Goal: Information Seeking & Learning: Learn about a topic

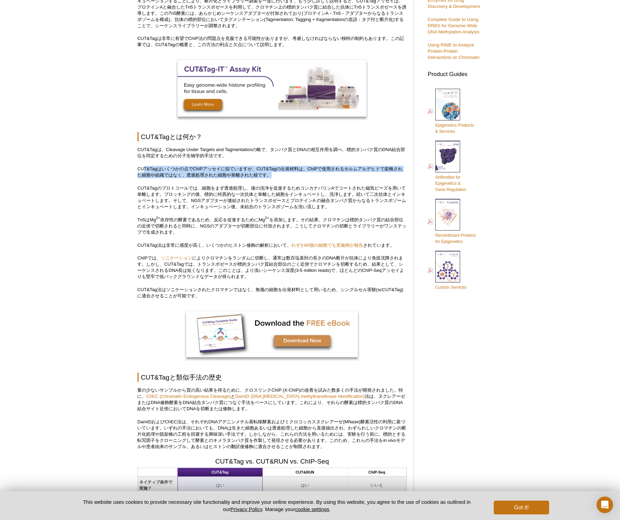
drag, startPoint x: 144, startPoint y: 172, endPoint x: 291, endPoint y: 178, distance: 147.0
click at [291, 178] on p "CUT&Tagはいくつかの点でChIPアッセイに似ていますが、CUT&Tagの出発材料は、ChIPで使用されるホルムアルデヒドで架橋された細胞や組織ではなく、…" at bounding box center [272, 172] width 269 height 12
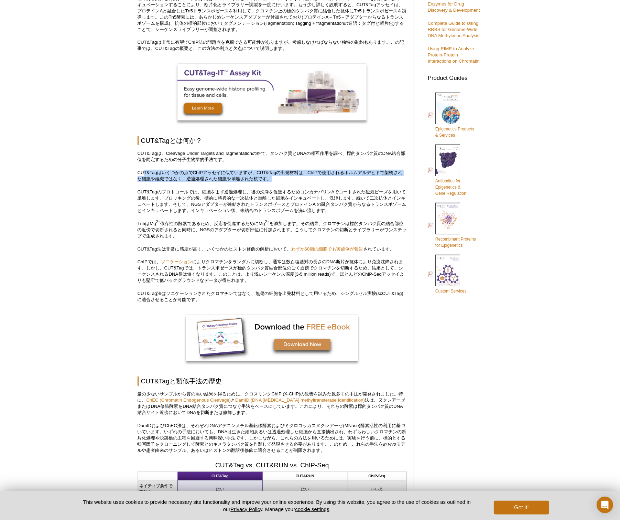
click at [279, 179] on p "CUT&Tagはいくつかの点でChIPアッセイに似ていますが、CUT&Tagの出発材料は、ChIPで使用されるホルムアルデヒドで架橋された細胞や組織ではなく、…" at bounding box center [272, 176] width 269 height 12
drag, startPoint x: 283, startPoint y: 176, endPoint x: 139, endPoint y: 172, distance: 144.2
click at [139, 172] on p "CUT&Tagはいくつかの点でChIPアッセイに似ていますが、CUT&Tagの出発材料は、ChIPで使用されるホルムアルデヒドで架橋された細胞や組織ではなく、…" at bounding box center [272, 176] width 269 height 12
click at [195, 181] on p "CUT&Tagはいくつかの点でChIPアッセイに似ていますが、CUT&Tagの出発材料は、ChIPで使用されるホルムアルデヒドで架橋された細胞や組織ではなく、…" at bounding box center [272, 176] width 269 height 12
drag, startPoint x: 187, startPoint y: 179, endPoint x: 286, endPoint y: 190, distance: 99.3
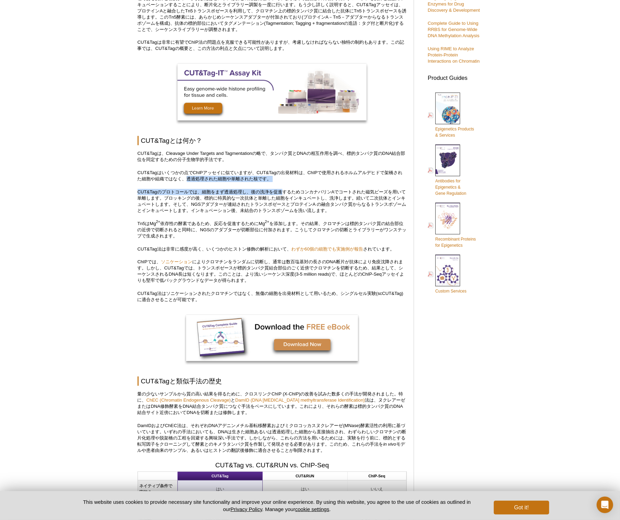
click at [186, 190] on p "CUT&Tagのプロトコールでは、細胞をまず透過処理し、後の洗浄を促進するためコンカナバリンAでコートされた磁気ビーズを用いて単離します。ブロッキングの後、標…" at bounding box center [272, 201] width 269 height 25
drag, startPoint x: 142, startPoint y: 191, endPoint x: 312, endPoint y: 198, distance: 170.7
click at [312, 198] on p "CUT&Tagのプロトコールでは、細胞をまず透過処理し、後の洗浄を促進するためコンカナバリンAでコートされた磁気ビーズを用いて単離します。ブロッキングの後、標…" at bounding box center [272, 201] width 269 height 25
click at [292, 194] on p "CUT&Tagのプロトコールでは、細胞をまず透過処理し、後の洗浄を促進するためコンカナバリンAでコートされた磁気ビーズを用いて単離します。ブロッキングの後、標…" at bounding box center [272, 201] width 269 height 25
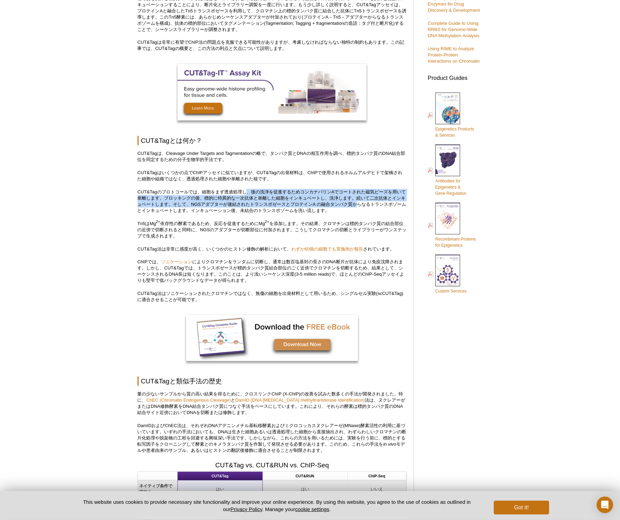
drag, startPoint x: 249, startPoint y: 190, endPoint x: 370, endPoint y: 205, distance: 121.6
click at [370, 205] on p "CUT&Tagのプロトコールでは、細胞をまず透過処理し、後の洗浄を促進するためコンカナバリンAでコートされた磁気ビーズを用いて単離します。ブロッキングの後、標…" at bounding box center [272, 201] width 269 height 25
click at [327, 201] on p "CUT&Tagのプロトコールでは、細胞をまず透過処理し、後の洗浄を促進するためコンカナバリンAでコートされた磁気ビーズを用いて単離します。ブロッキングの後、標…" at bounding box center [272, 201] width 269 height 25
drag, startPoint x: 246, startPoint y: 191, endPoint x: 366, endPoint y: 205, distance: 121.5
click at [366, 205] on p "CUT&Tagのプロトコールでは、細胞をまず透過処理し、後の洗浄を促進するためコンカナバリンAでコートされた磁気ビーズを用いて単離します。ブロッキングの後、標…" at bounding box center [272, 201] width 269 height 25
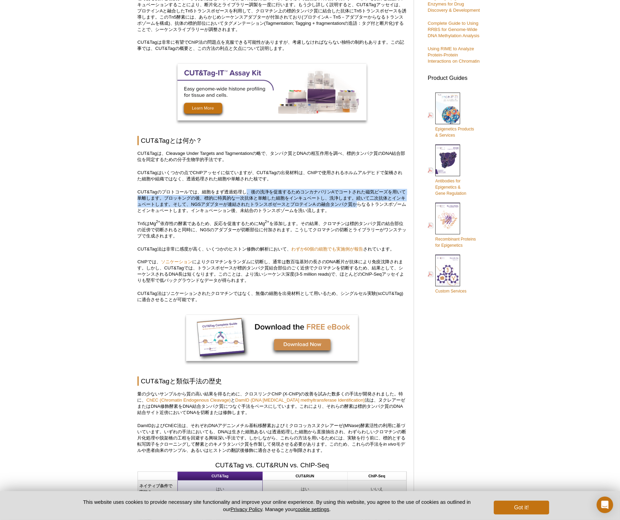
click at [235, 199] on p "CUT&Tagのプロトコールでは、細胞をまず透過処理し、後の洗浄を促進するためコンカナバリンAでコートされた磁気ビーズを用いて単離します。ブロッキングの後、標…" at bounding box center [272, 201] width 269 height 25
drag, startPoint x: 165, startPoint y: 197, endPoint x: 365, endPoint y: 209, distance: 199.9
click at [365, 209] on p "CUT&Tagのプロトコールでは、細胞をまず透過処理し、後の洗浄を促進するためコンカナバリンAでコートされた磁気ビーズを用いて単離します。ブロッキングの後、標…" at bounding box center [272, 201] width 269 height 25
click at [353, 209] on p "CUT&Tagのプロトコールでは、細胞をまず透過処理し、後の洗浄を促進するためコンカナバリンAでコートされた磁気ビーズを用いて単離します。ブロッキングの後、標…" at bounding box center [272, 201] width 269 height 25
drag, startPoint x: 351, startPoint y: 211, endPoint x: 135, endPoint y: 192, distance: 216.9
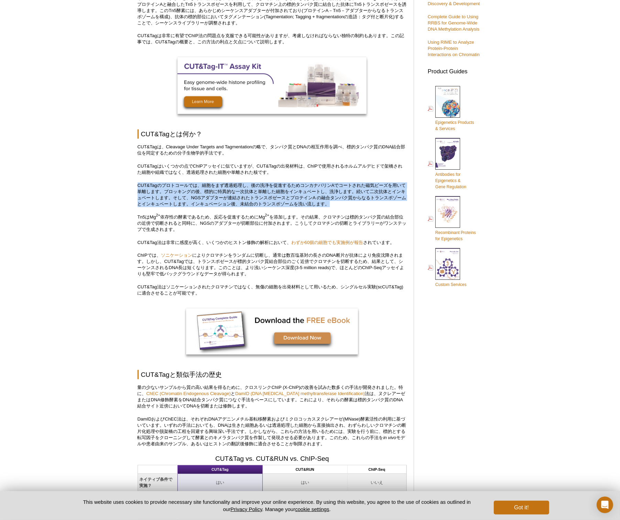
scroll to position [240, 0]
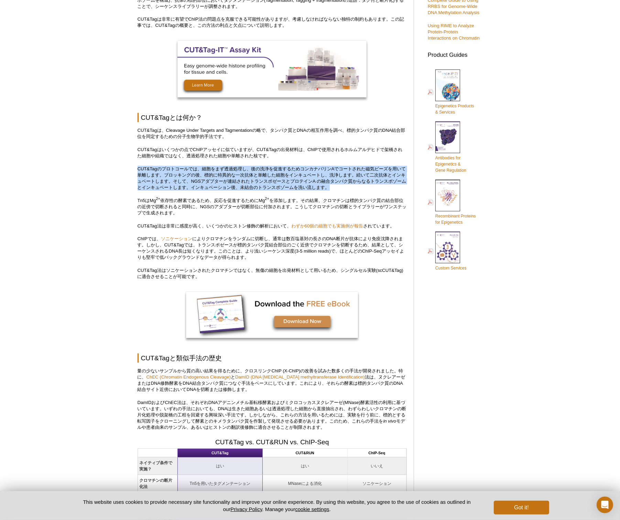
click at [282, 185] on p "CUT&Tagのプロトコールでは、細胞をまず透過処理し、後の洗浄を促進するためコンカナバリンAでコートされた磁気ビーズを用いて単離します。ブロッキングの後、標…" at bounding box center [272, 178] width 269 height 25
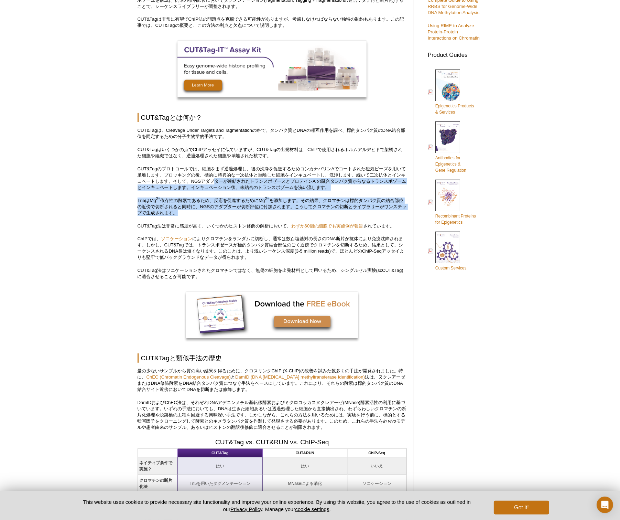
drag, startPoint x: 233, startPoint y: 184, endPoint x: 369, endPoint y: 214, distance: 139.6
click at [302, 210] on p "Tn5はMg 2+ 依存性の酵素であるため、反応を促進するためにMg 2+ を添加します。その結果、クロマチンは標的タンパク質の結合部位の近傍で切断されると同…" at bounding box center [272, 206] width 269 height 19
click at [254, 209] on p "Tn5はMg 2+ 依存性の酵素であるため、反応を促進するためにMg 2+ を添加します。その結果、クロマチンは標的タンパク質の結合部位の近傍で切断されると同…" at bounding box center [272, 206] width 269 height 19
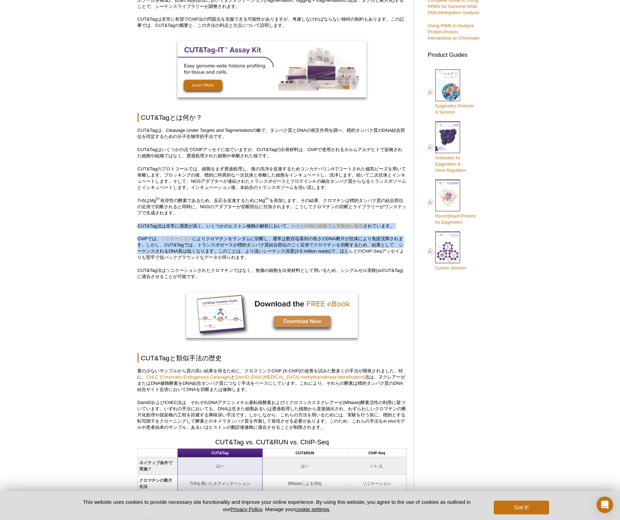
drag, startPoint x: 145, startPoint y: 226, endPoint x: 352, endPoint y: 250, distance: 207.5
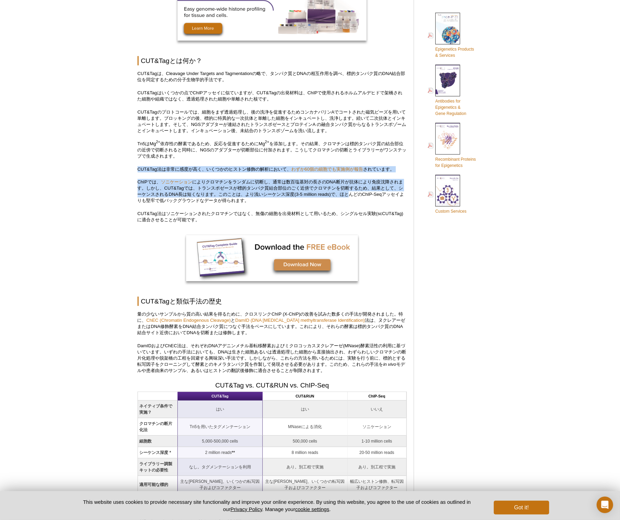
scroll to position [298, 0]
click at [237, 190] on p "ChIPでは、 ソニケーション によりクロマチンをランダムに切断し、通常は数百塩基対の長さのDNA断片が抗体により免疫沈降されます。しかし、CUT&Tagでは…" at bounding box center [272, 191] width 269 height 25
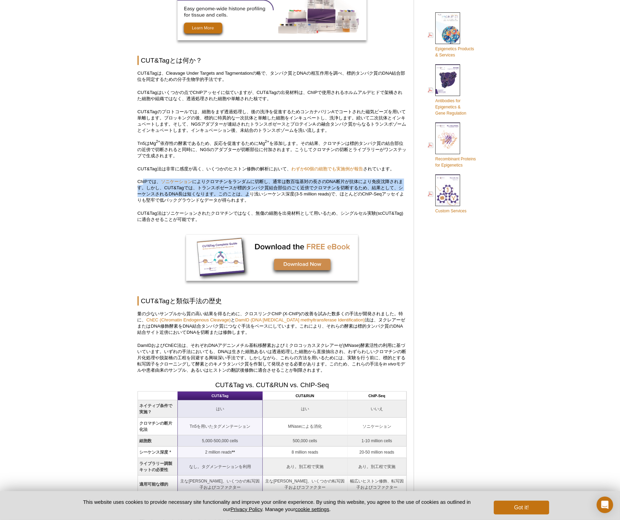
drag, startPoint x: 253, startPoint y: 196, endPoint x: 143, endPoint y: 182, distance: 110.6
click at [143, 182] on p "ChIPでは、 ソニケーション によりクロマチンをランダムに切断し、通常は数百塩基対の長さのDNA断片が抗体により免疫沈降されます。しかし、CUT&Tagでは…" at bounding box center [272, 191] width 269 height 25
click at [239, 192] on p "ChIPでは、 ソニケーション によりクロマチンをランダムに切断し、通常は数百塩基対の長さのDNA断片が抗体により免疫沈降されます。しかし、CUT&Tagでは…" at bounding box center [272, 191] width 269 height 25
drag, startPoint x: 138, startPoint y: 179, endPoint x: 271, endPoint y: 201, distance: 134.8
click at [271, 201] on p "ChIPでは、 ソニケーション によりクロマチンをランダムに切断し、通常は数百塩基対の長さのDNA断片が抗体により免疫沈降されます。しかし、CUT&Tagでは…" at bounding box center [272, 191] width 269 height 25
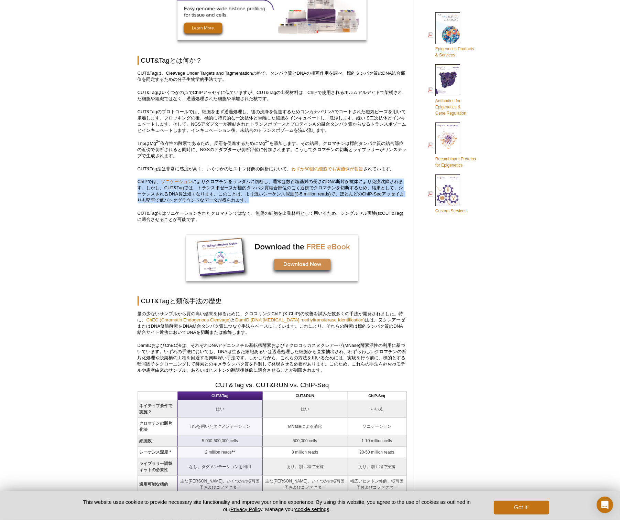
click at [264, 201] on p "ChIPでは、 ソニケーション によりクロマチンをランダムに切断し、通常は数百塩基対の長さのDNA断片が抗体により免疫沈降されます。しかし、CUT&Tagでは…" at bounding box center [272, 191] width 269 height 25
drag, startPoint x: 259, startPoint y: 201, endPoint x: 131, endPoint y: 181, distance: 130.2
click at [179, 196] on p "ChIPでは、 ソニケーション によりクロマチンをランダムに切断し、通常は数百塩基対の長さのDNA断片が抗体により免疫沈降されます。しかし、CUT&Tagでは…" at bounding box center [272, 191] width 269 height 25
drag, startPoint x: 133, startPoint y: 181, endPoint x: 273, endPoint y: 201, distance: 141.1
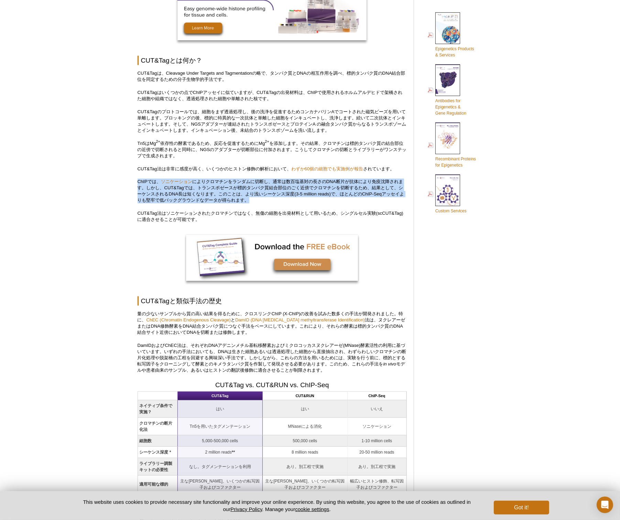
click at [264, 200] on p "ChIPでは、 ソニケーション によりクロマチンをランダムに切断し、通常は数百塩基対の長さのDNA断片が抗体により免疫沈降されます。しかし、CUT&Tagでは…" at bounding box center [272, 191] width 269 height 25
drag, startPoint x: 267, startPoint y: 200, endPoint x: 134, endPoint y: 180, distance: 134.2
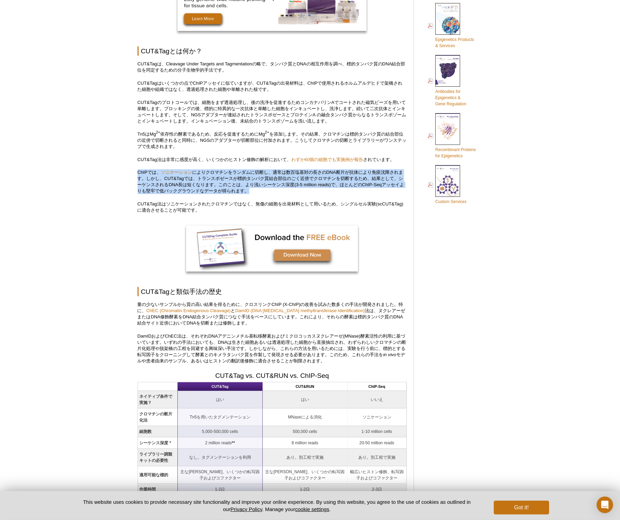
scroll to position [309, 0]
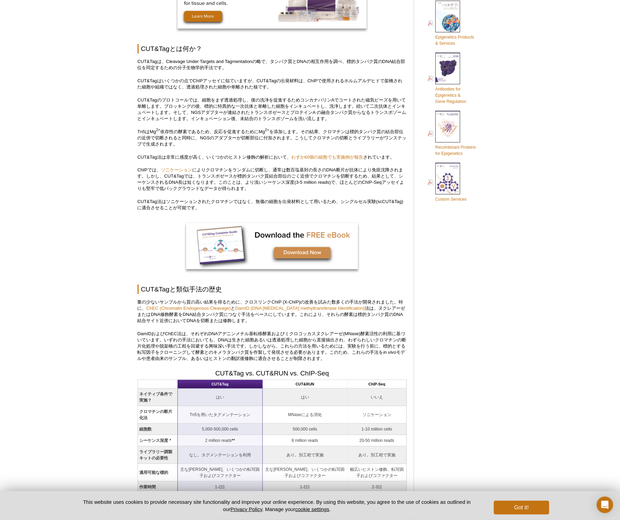
click at [173, 201] on p "CUT&Tag法はソニケーションされたクロマチンではなく、無傷の細胞を出発材料として用いるため、シングルセル実験(scCUT&Tag)に適合させることが可能で…" at bounding box center [272, 204] width 269 height 12
drag, startPoint x: 139, startPoint y: 201, endPoint x: 216, endPoint y: 207, distance: 76.6
click at [216, 207] on p "CUT&Tag法はソニケーションされたクロマチンではなく、無傷の細胞を出発材料として用いるため、シングルセル実験(scCUT&Tag)に適合させることが可能で…" at bounding box center [272, 204] width 269 height 12
click at [208, 206] on p "CUT&Tag法はソニケーションされたクロマチンではなく、無傷の細胞を出発材料として用いるため、シングルセル実験(scCUT&Tag)に適合させることが可能で…" at bounding box center [272, 204] width 269 height 12
click at [205, 207] on p "CUT&Tag法はソニケーションされたクロマチンではなく、無傷の細胞を出発材料として用いるため、シングルセル実験(scCUT&Tag)に適合させることが可能で…" at bounding box center [272, 204] width 269 height 12
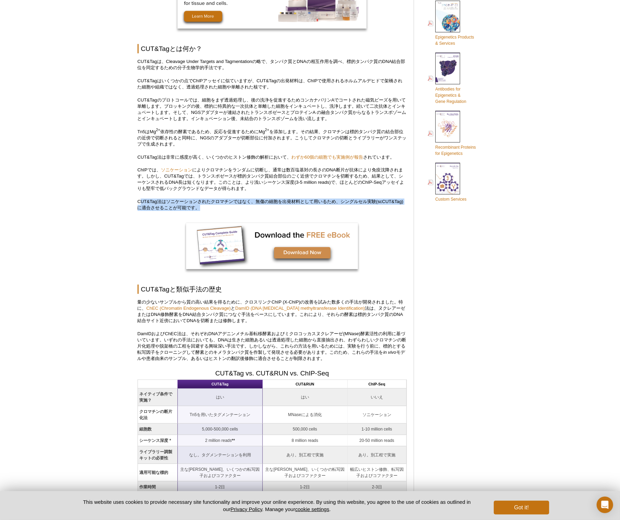
drag, startPoint x: 206, startPoint y: 210, endPoint x: 128, endPoint y: 201, distance: 78.6
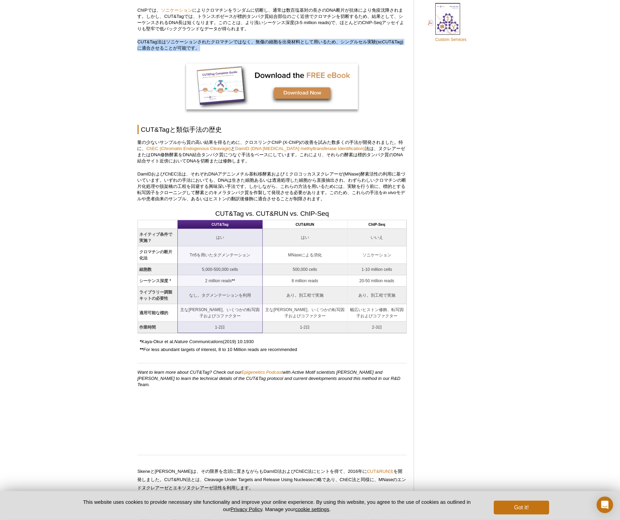
scroll to position [516, 0]
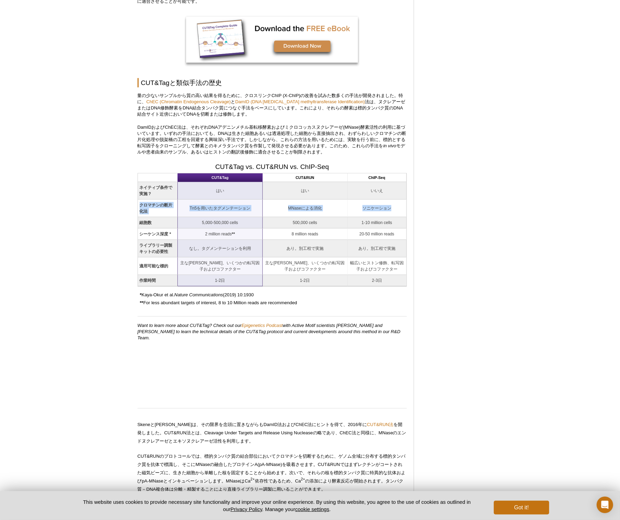
drag, startPoint x: 145, startPoint y: 205, endPoint x: 404, endPoint y: 208, distance: 259.7
click at [404, 208] on tr "クロマチンの断片化法 Tn5を用いたタグメンテーション MNaseによる消化 ソニケーション" at bounding box center [272, 208] width 269 height 18
click at [321, 201] on td "MNaseによる消化" at bounding box center [305, 208] width 85 height 18
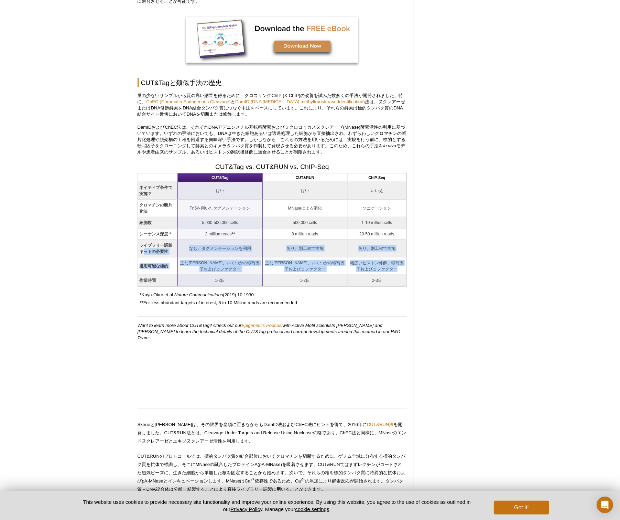
drag, startPoint x: 180, startPoint y: 247, endPoint x: 403, endPoint y: 268, distance: 223.5
click at [403, 268] on tbody "ネイティブ条件で実施？ はい はい いいえ クロマチンの断片化法 Tn5を用いたタグメンテーション MNaseによる消化 ソニケーション 細胞数 5,000-…" at bounding box center [272, 234] width 269 height 104
click at [236, 265] on td "主な[PERSON_NAME]、いくつかの転写因子およびコファクター" at bounding box center [220, 266] width 85 height 18
click at [193, 263] on td "主な[PERSON_NAME]、いくつかの転写因子およびコファクター" at bounding box center [220, 266] width 85 height 18
drag, startPoint x: 263, startPoint y: 261, endPoint x: 400, endPoint y: 270, distance: 137.8
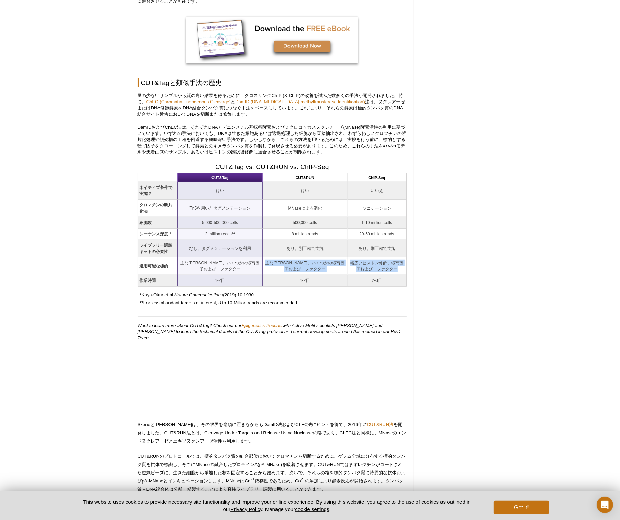
click at [400, 270] on tr "適用可能な標的 主なヒストン修飾、いくつかの転写因子およびコファクター 主なヒストン修飾、いくつかの転写因子およびコファクター 幅広いヒストン修飾、転写因子お…" at bounding box center [272, 266] width 269 height 18
click at [393, 269] on td "幅広いヒストン修飾、転写因子およびコファクター" at bounding box center [377, 266] width 59 height 18
drag, startPoint x: 400, startPoint y: 268, endPoint x: 180, endPoint y: 264, distance: 219.5
click at [180, 264] on tr "適用可能な標的 主なヒストン修飾、いくつかの転写因子およびコファクター 主なヒストン修飾、いくつかの転写因子およびコファクター 幅広いヒストン修飾、転写因子お…" at bounding box center [272, 266] width 269 height 18
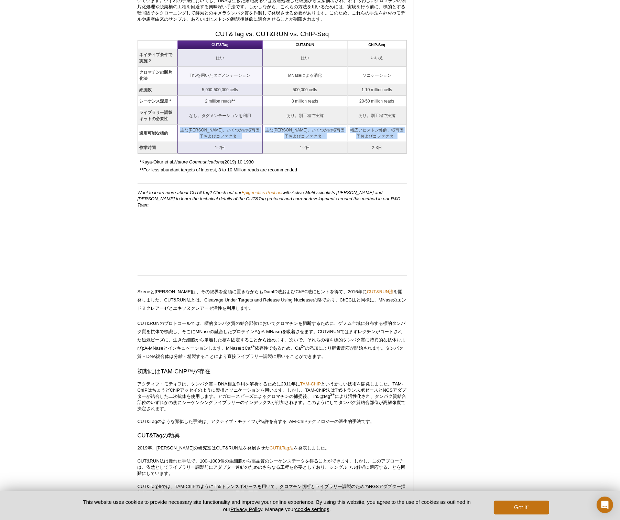
scroll to position [676, 0]
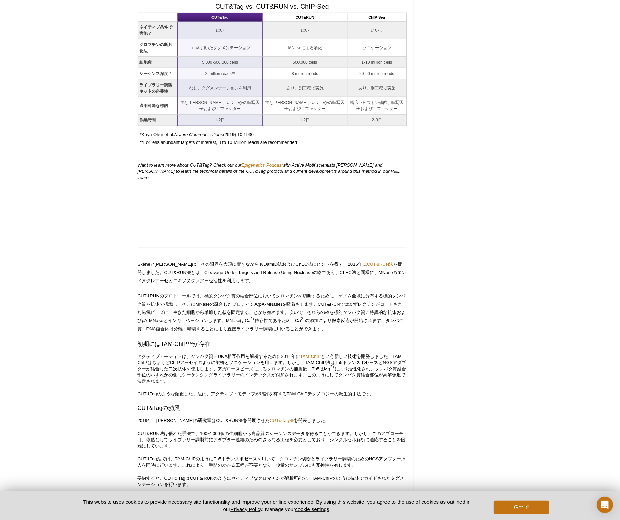
click at [202, 276] on p "Skeneと[PERSON_NAME]は、その限界を念頭に置きながらもDamID法およびChEC法にヒントを得て、2016年に CUT&RUN法 を開発しまし…" at bounding box center [272, 272] width 269 height 25
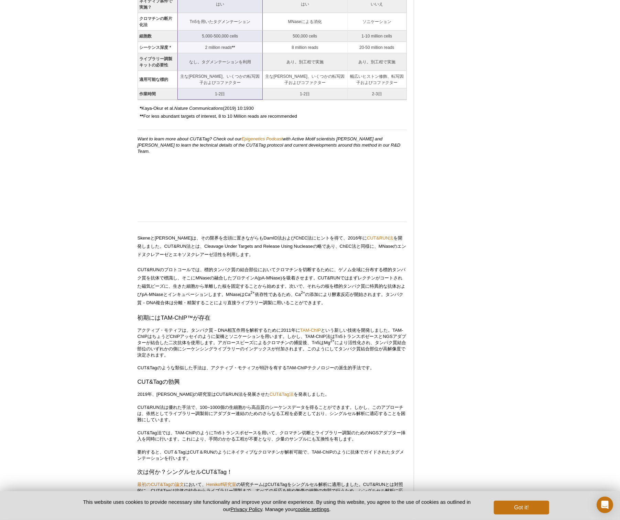
scroll to position [710, 0]
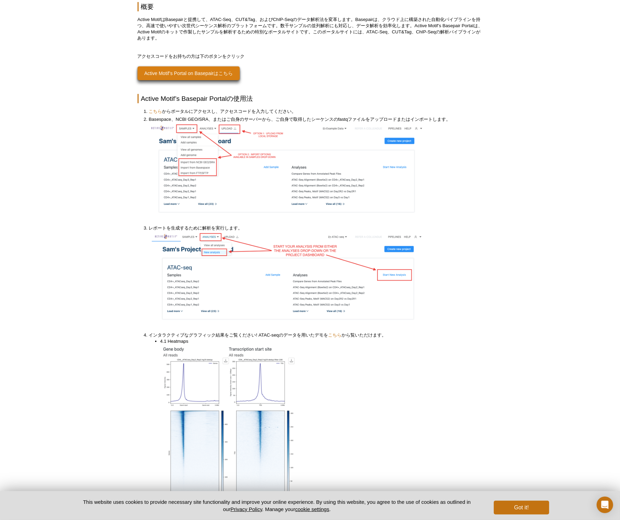
scroll to position [183, 0]
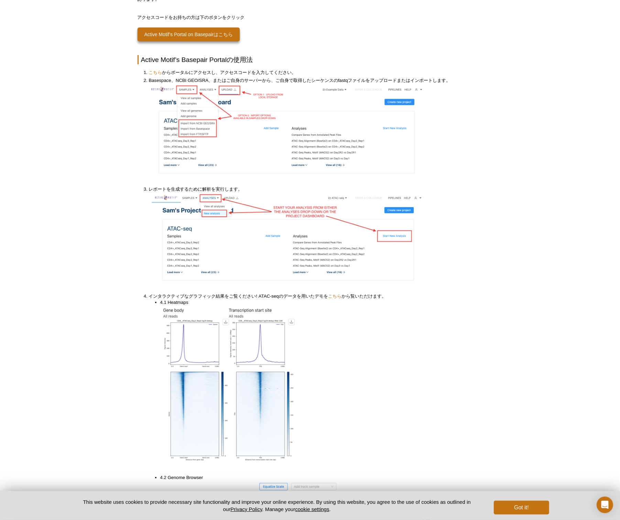
drag, startPoint x: 246, startPoint y: 299, endPoint x: 367, endPoint y: 304, distance: 121.5
click at [367, 304] on li "4.1 Heatmaps" at bounding box center [318, 385] width 316 height 173
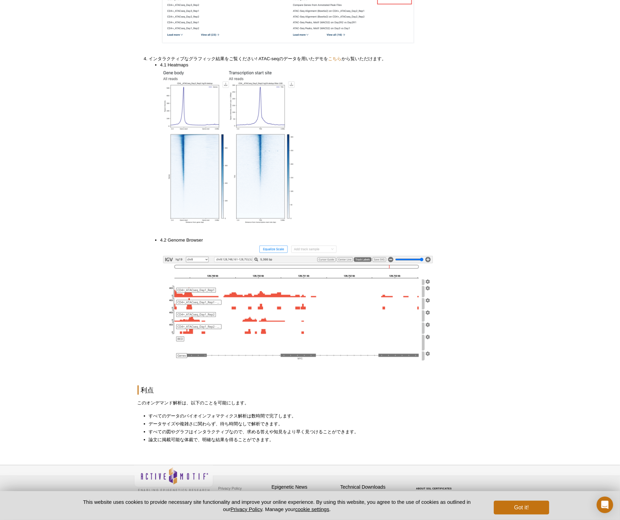
scroll to position [425, 0]
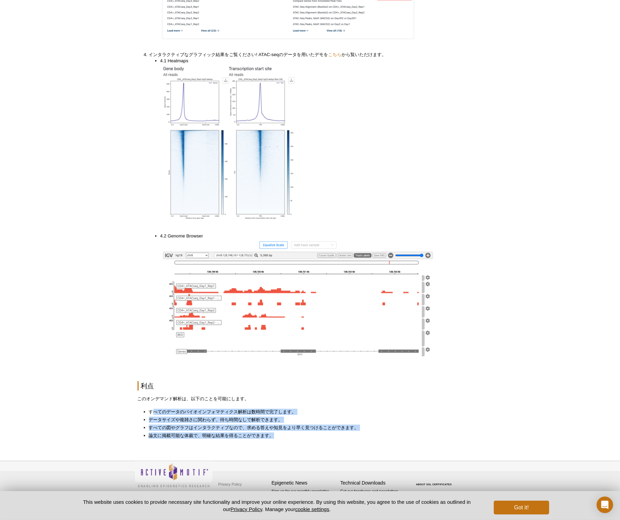
drag, startPoint x: 154, startPoint y: 410, endPoint x: 287, endPoint y: 435, distance: 135.1
click at [287, 435] on ul "すべてのデータのバイオインフォマティクス解析は数時間で完了します。 データサイズや複雑さに関わらず、待ち時間なしで解析できます。 すべての図やグラフはインタラ…" at bounding box center [307, 424] width 338 height 30
click at [285, 433] on li "論文に掲載可能な体裁で、明確な結果を得ることができます。" at bounding box center [312, 435] width 327 height 6
drag, startPoint x: 279, startPoint y: 435, endPoint x: 160, endPoint y: 393, distance: 126.2
click at [160, 393] on div "Active Motif’s Basepair Portal ATAC-Seq, CUT&TagおよびChIP-SeqのNGSデータを解析、可視化する自動ツー…" at bounding box center [310, 27] width 345 height 821
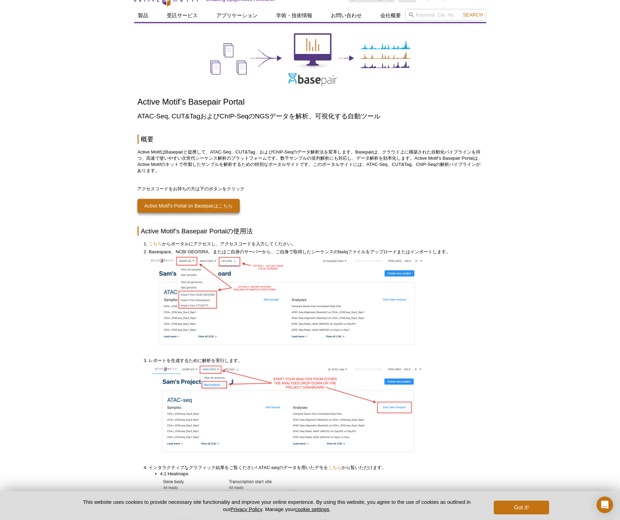
scroll to position [0, 0]
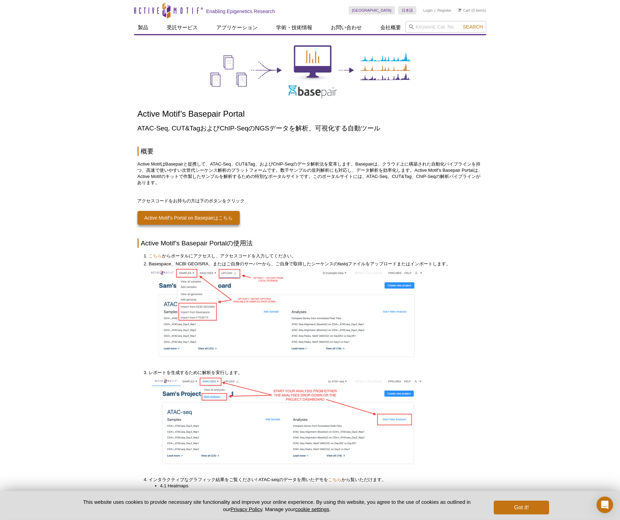
click at [252, 166] on p "Active MotifはBasepairと提携して、ATAC-Seq、CUT&Tag、およびChIP-Seqのデータ解析法を変革します。Basepairは、…" at bounding box center [310, 173] width 345 height 25
drag, startPoint x: 136, startPoint y: 108, endPoint x: 261, endPoint y: 111, distance: 124.5
click at [261, 111] on div "Active Motif’s Basepair Portal ATAC-Seq, CUT&TagおよびChIP-SeqのNGSデータを解析、可視化する自動ツー…" at bounding box center [310, 452] width 352 height 821
copy h1 "Active Motif’s Basepair Portal"
click at [253, 185] on p "Active MotifはBasepairと提携して、ATAC-Seq、CUT&Tag、およびChIP-Seqのデータ解析法を変革します。Basepairは、…" at bounding box center [310, 173] width 345 height 25
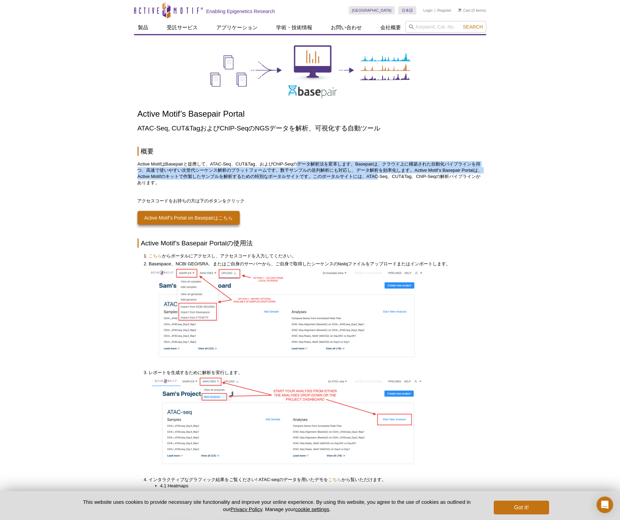
drag, startPoint x: 298, startPoint y: 165, endPoint x: 390, endPoint y: 179, distance: 93.1
click at [390, 179] on p "Active MotifはBasepairと提携して、ATAC-Seq、CUT&Tag、およびChIP-Seqのデータ解析法を変革します。Basepairは、…" at bounding box center [310, 173] width 345 height 25
click at [328, 177] on p "Active MotifはBasepairと提携して、ATAC-Seq、CUT&Tag、およびChIP-Seqのデータ解析法を変革します。Basepairは、…" at bounding box center [310, 173] width 345 height 25
